Goal: Transaction & Acquisition: Purchase product/service

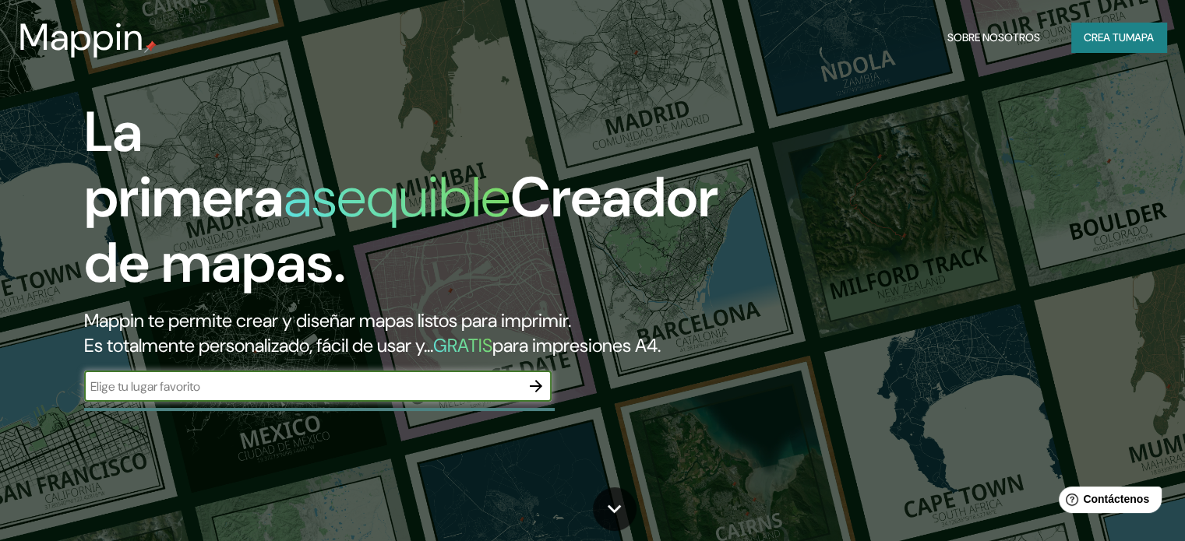
click at [1126, 32] on font "mapa" at bounding box center [1139, 37] width 28 height 14
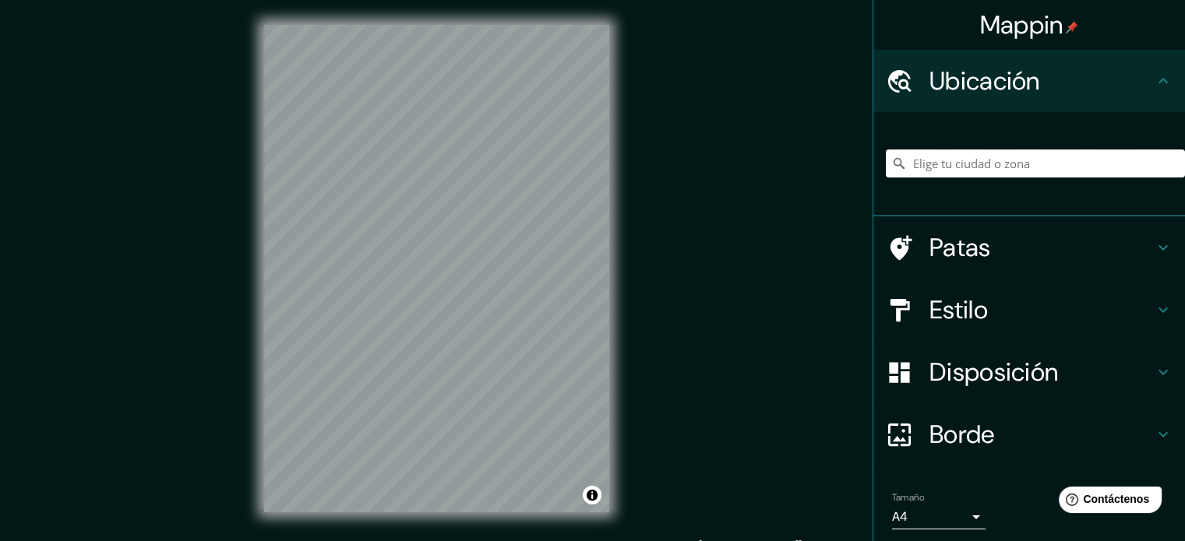
click at [1018, 157] on input "Elige tu ciudad o zona" at bounding box center [1035, 164] width 299 height 28
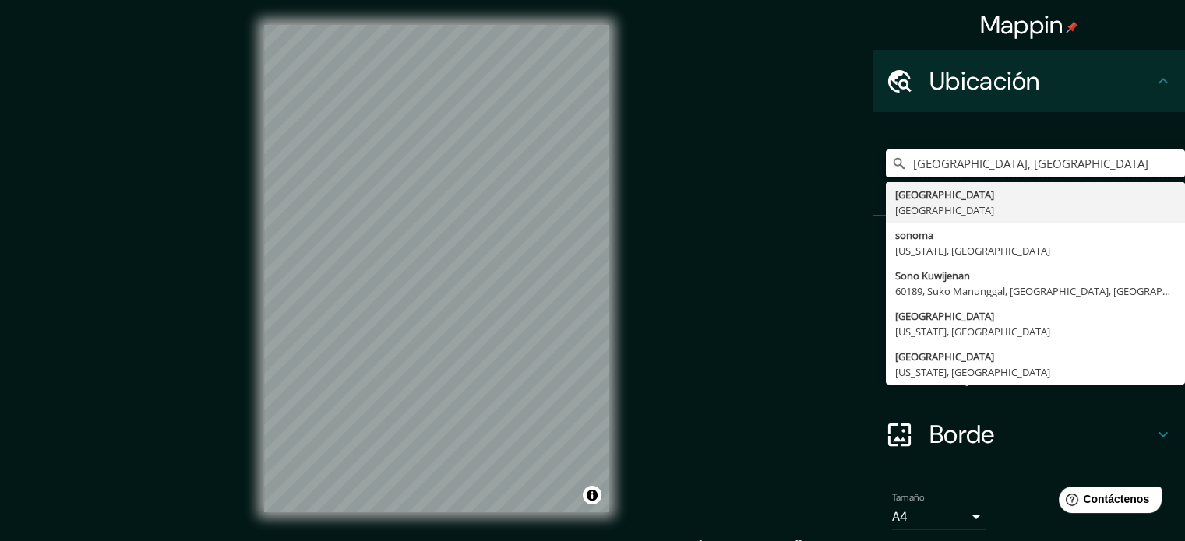
type input "[GEOGRAPHIC_DATA], [GEOGRAPHIC_DATA]"
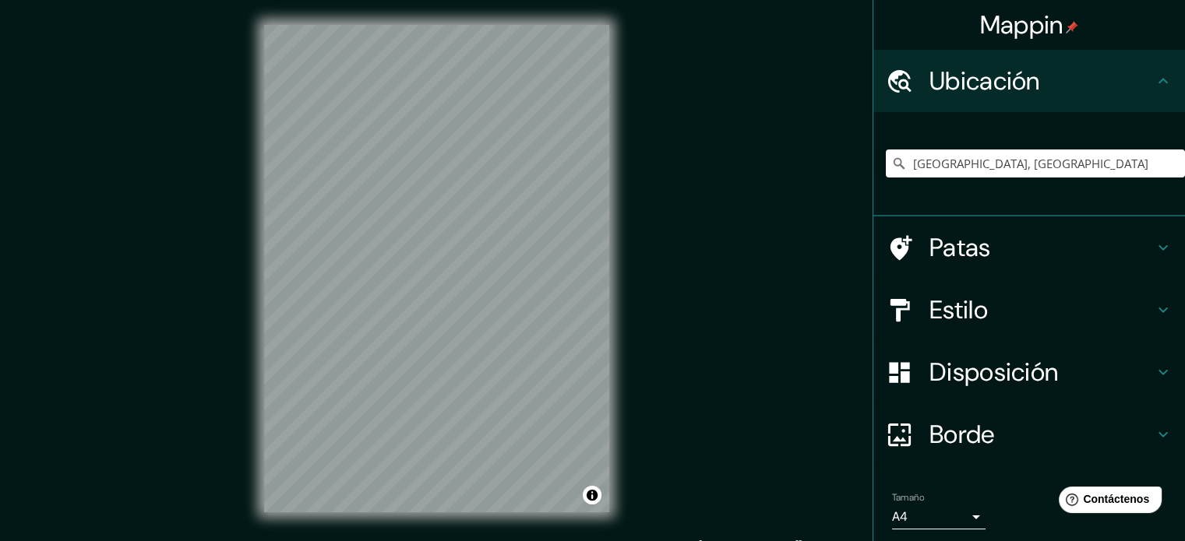
click at [1048, 332] on div "Estilo" at bounding box center [1029, 310] width 312 height 62
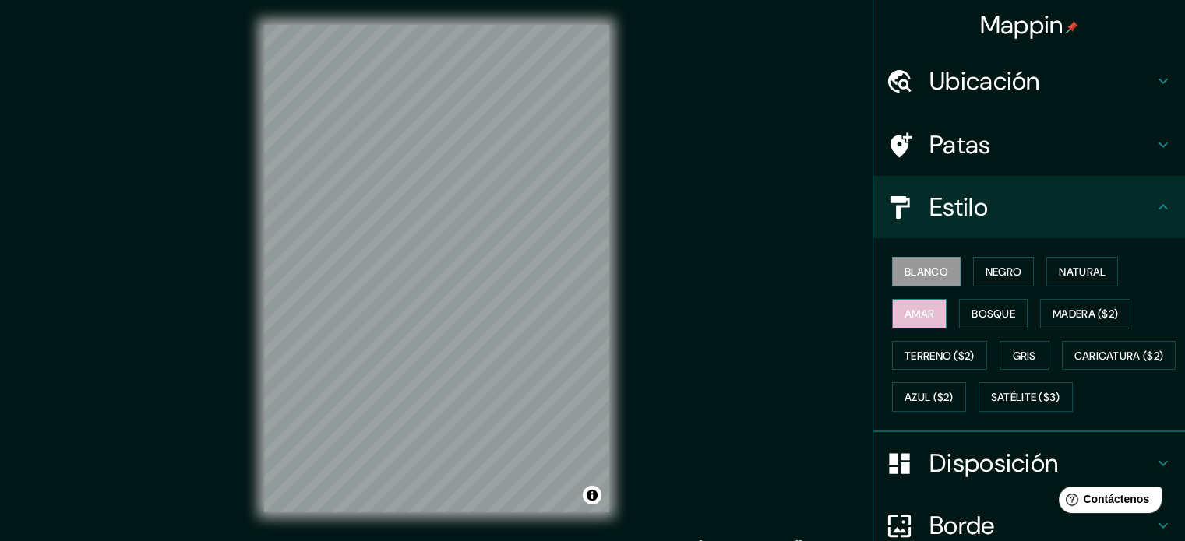
click at [921, 314] on font "Amar" at bounding box center [919, 314] width 30 height 14
click at [975, 305] on font "Bosque" at bounding box center [993, 314] width 44 height 20
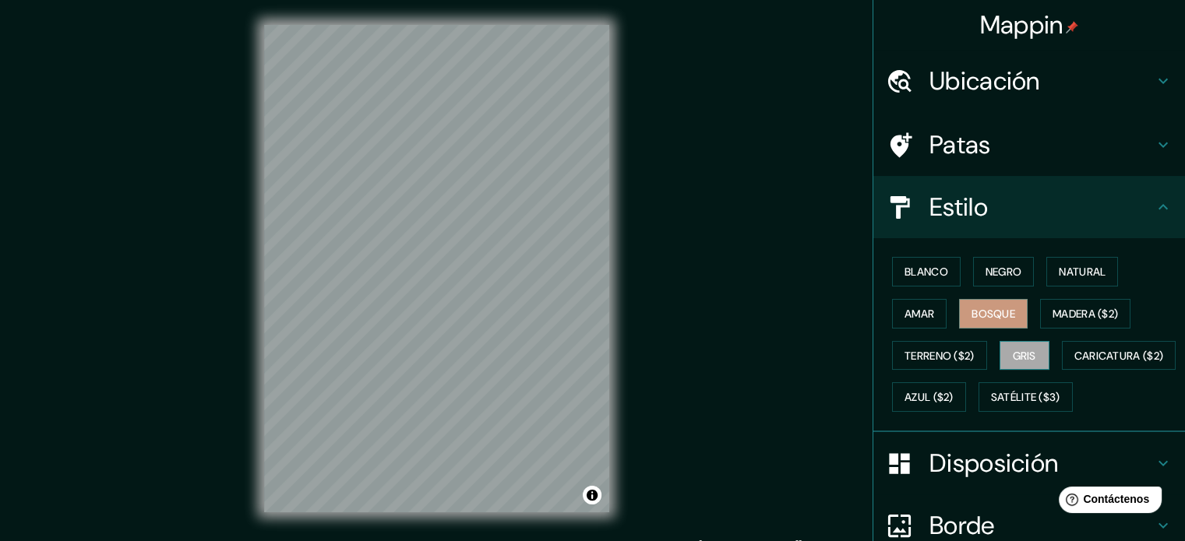
click at [1022, 358] on font "Gris" at bounding box center [1024, 356] width 23 height 14
click at [931, 329] on div "Blanco Negro Natural [PERSON_NAME] ($2) Terreno ($2) Gris Caricatura ($2) Azul …" at bounding box center [1035, 334] width 299 height 167
click at [904, 307] on font "Amar" at bounding box center [919, 314] width 30 height 14
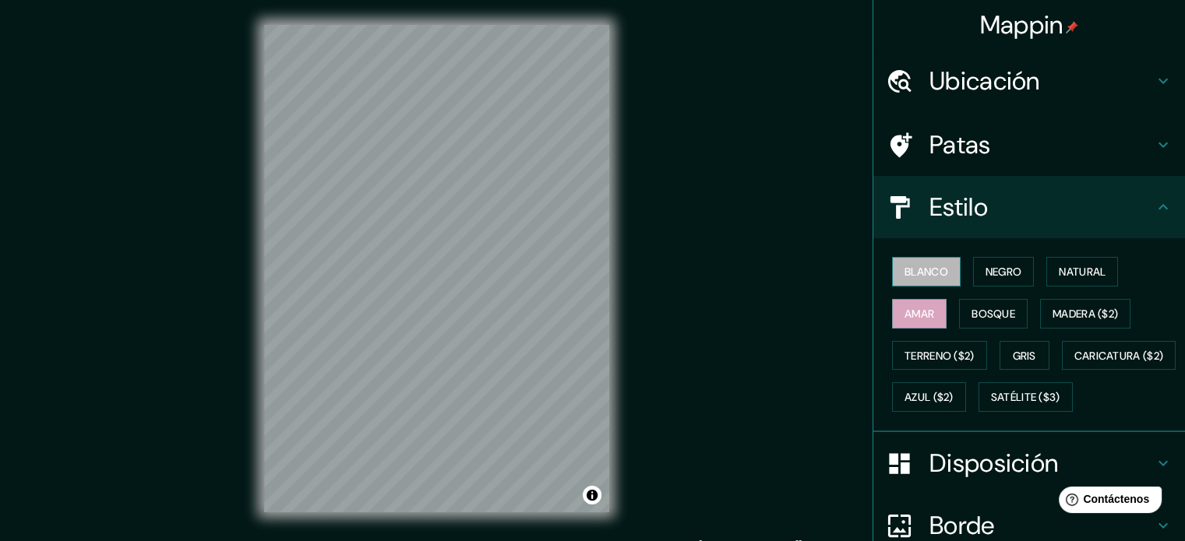
click at [913, 269] on font "Blanco" at bounding box center [926, 272] width 44 height 14
click at [998, 282] on button "Negro" at bounding box center [1004, 272] width 62 height 30
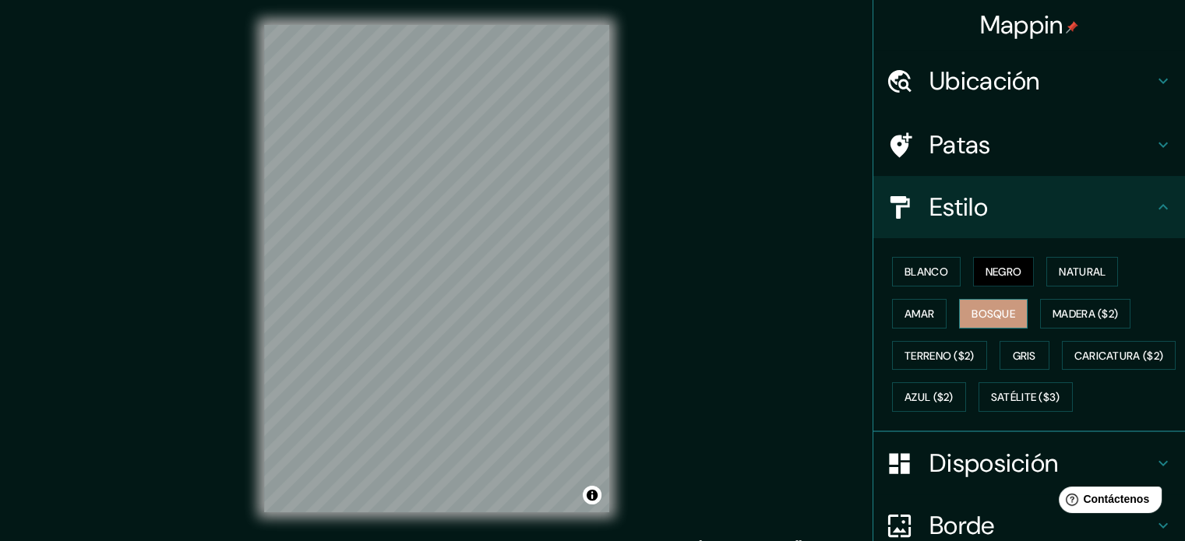
click at [988, 312] on font "Bosque" at bounding box center [993, 314] width 44 height 14
click at [1059, 282] on button "Natural" at bounding box center [1082, 272] width 72 height 30
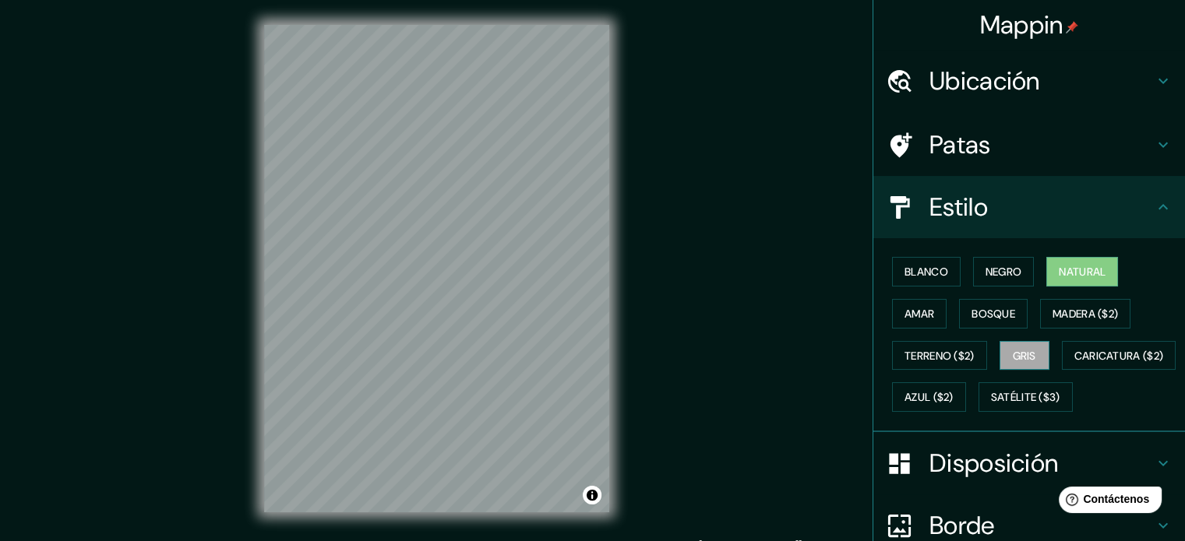
click at [1031, 361] on button "Gris" at bounding box center [1024, 356] width 50 height 30
click at [938, 276] on button "Blanco" at bounding box center [926, 272] width 69 height 30
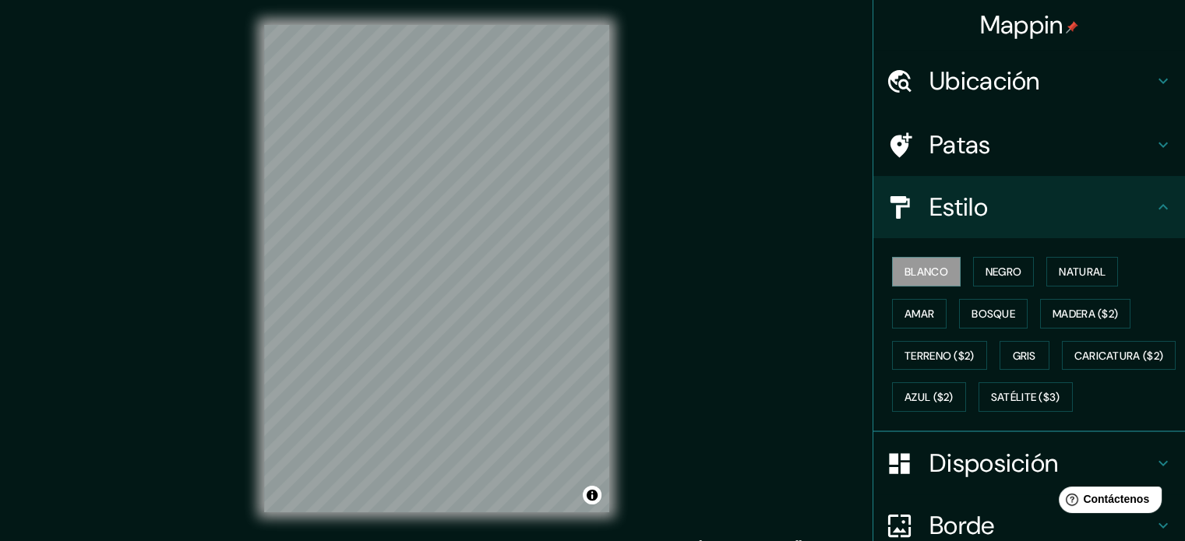
click at [1012, 73] on font "Ubicación" at bounding box center [984, 81] width 111 height 33
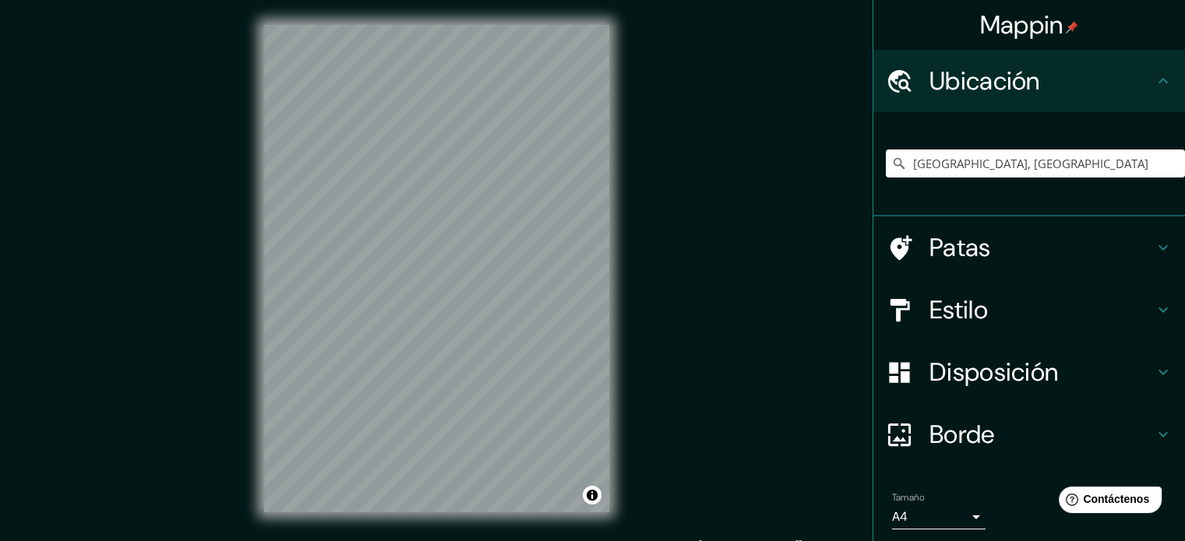
click at [1012, 73] on font "Ubicación" at bounding box center [984, 81] width 111 height 33
